Goal: Transaction & Acquisition: Purchase product/service

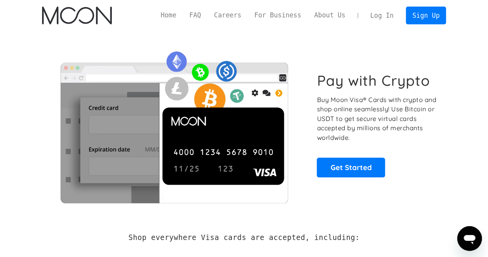
click at [397, 16] on link "Log In" at bounding box center [382, 15] width 36 height 17
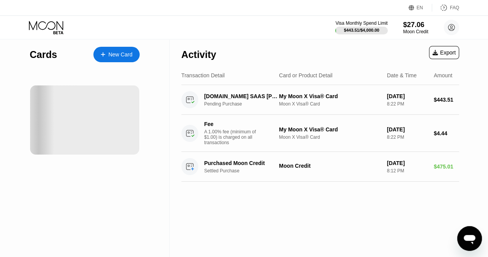
click at [21, 64] on div "Cards New Card" at bounding box center [85, 148] width 170 height 218
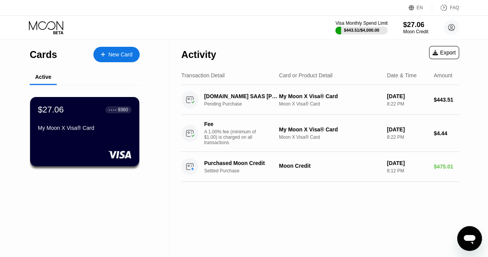
click at [409, 22] on div "$27.06" at bounding box center [415, 25] width 25 height 8
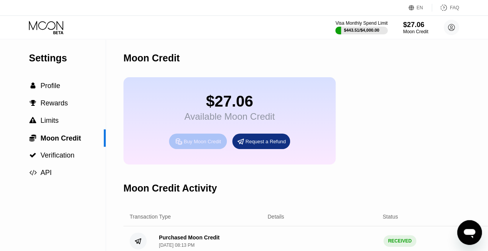
click at [193, 145] on div "Buy Moon Credit" at bounding box center [202, 141] width 37 height 7
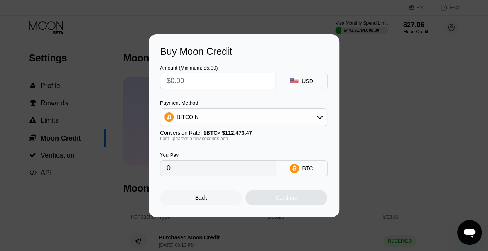
click at [218, 84] on input "text" at bounding box center [218, 80] width 102 height 15
type input "$8"
type input "0.00007113"
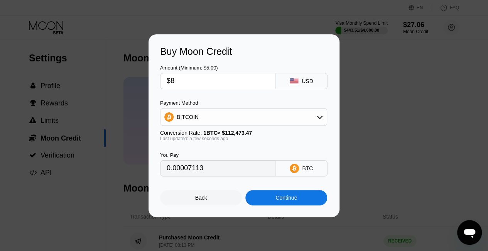
type input "$80"
type input "0.00071128"
type input "$800"
type input "0.00711279"
type input "$800"
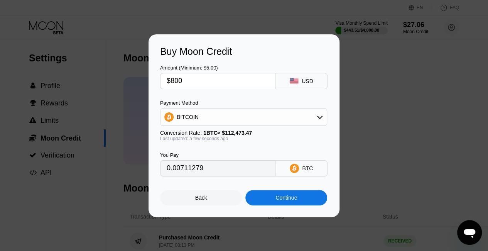
click at [234, 99] on div "Amount (Minimum: $5.00) $800 USD Payment Method BITCOIN Conversion Rate: 1 BTC …" at bounding box center [244, 116] width 168 height 119
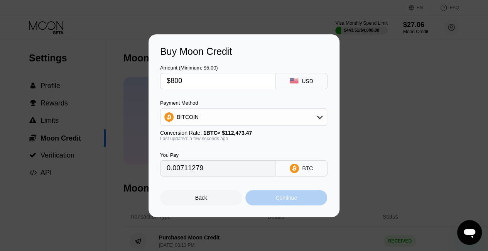
click at [303, 199] on div "Continue" at bounding box center [286, 197] width 82 height 15
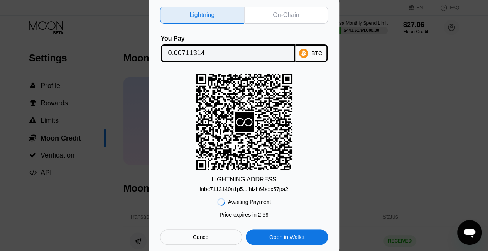
click at [289, 12] on div "On-Chain" at bounding box center [286, 15] width 26 height 8
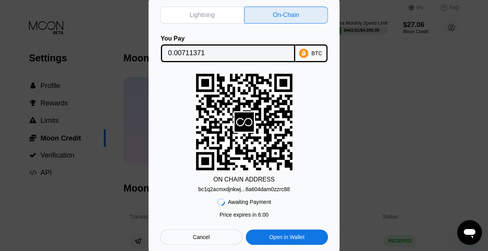
click at [211, 240] on div "Cancel" at bounding box center [201, 236] width 82 height 15
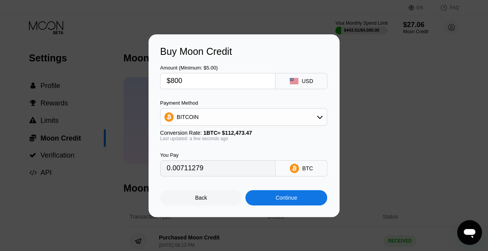
click at [389, 101] on div "Buy Moon Credit Amount (Minimum: $5.00) $800 USD Payment Method BITCOIN Convers…" at bounding box center [244, 125] width 488 height 182
click at [236, 193] on div "Back" at bounding box center [201, 197] width 82 height 15
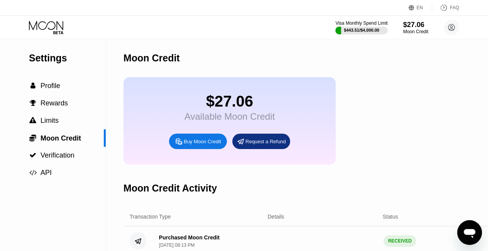
click at [380, 27] on div at bounding box center [361, 31] width 52 height 8
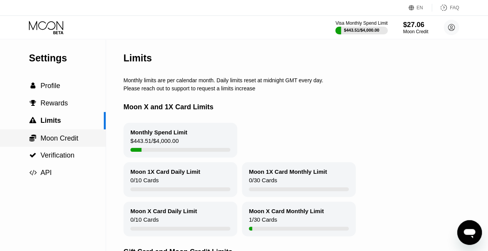
click at [64, 142] on span "Moon Credit" at bounding box center [60, 138] width 38 height 8
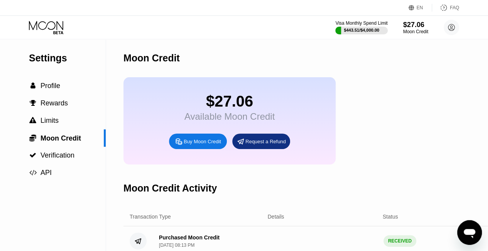
click at [203, 144] on div "Buy Moon Credit" at bounding box center [202, 141] width 37 height 7
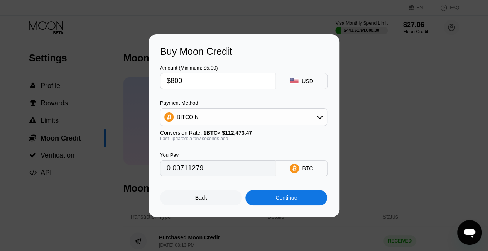
click at [211, 84] on input "$800" at bounding box center [218, 80] width 102 height 15
click at [78, 88] on div "Buy Moon Credit Amount (Minimum: $5.00) $800 USD Payment Method BITCOIN Convers…" at bounding box center [244, 125] width 488 height 182
type input "$9"
type input "0.00008002"
type input "$95"
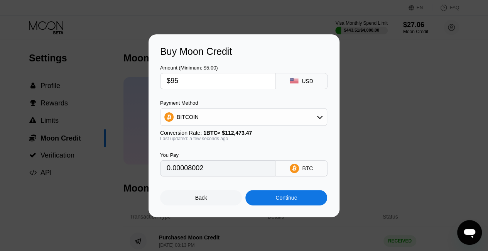
type input "0.00084465"
type input "$950"
type input "0.00844644"
type input "$950"
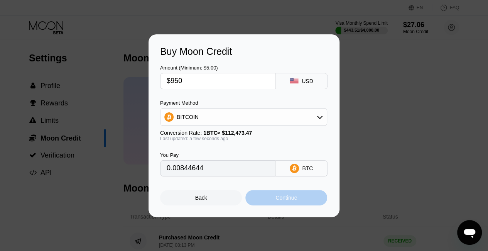
click at [302, 203] on div "Continue" at bounding box center [286, 197] width 82 height 15
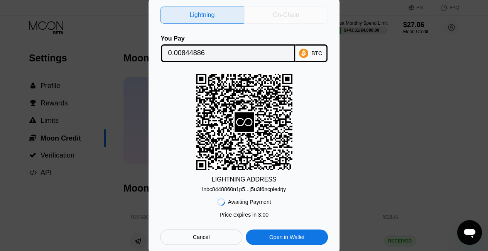
click at [300, 14] on div "On-Chain" at bounding box center [286, 15] width 84 height 17
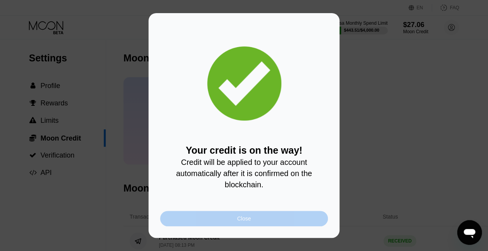
click at [282, 217] on div "Close" at bounding box center [244, 218] width 168 height 15
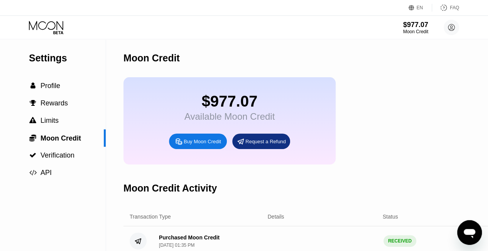
click at [58, 29] on icon at bounding box center [47, 28] width 36 height 14
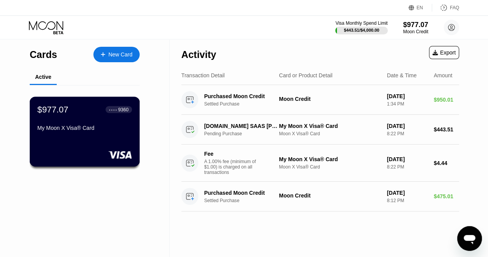
click at [73, 130] on div "My Moon X Visa® Card" at bounding box center [84, 128] width 95 height 6
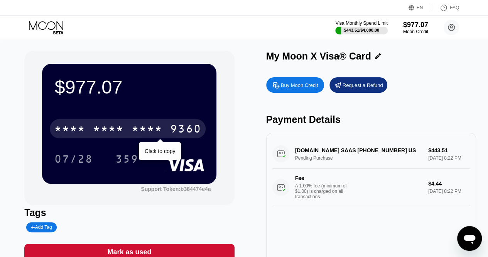
click at [103, 136] on div "* * * *" at bounding box center [108, 129] width 31 height 12
